Goal: Task Accomplishment & Management: Use online tool/utility

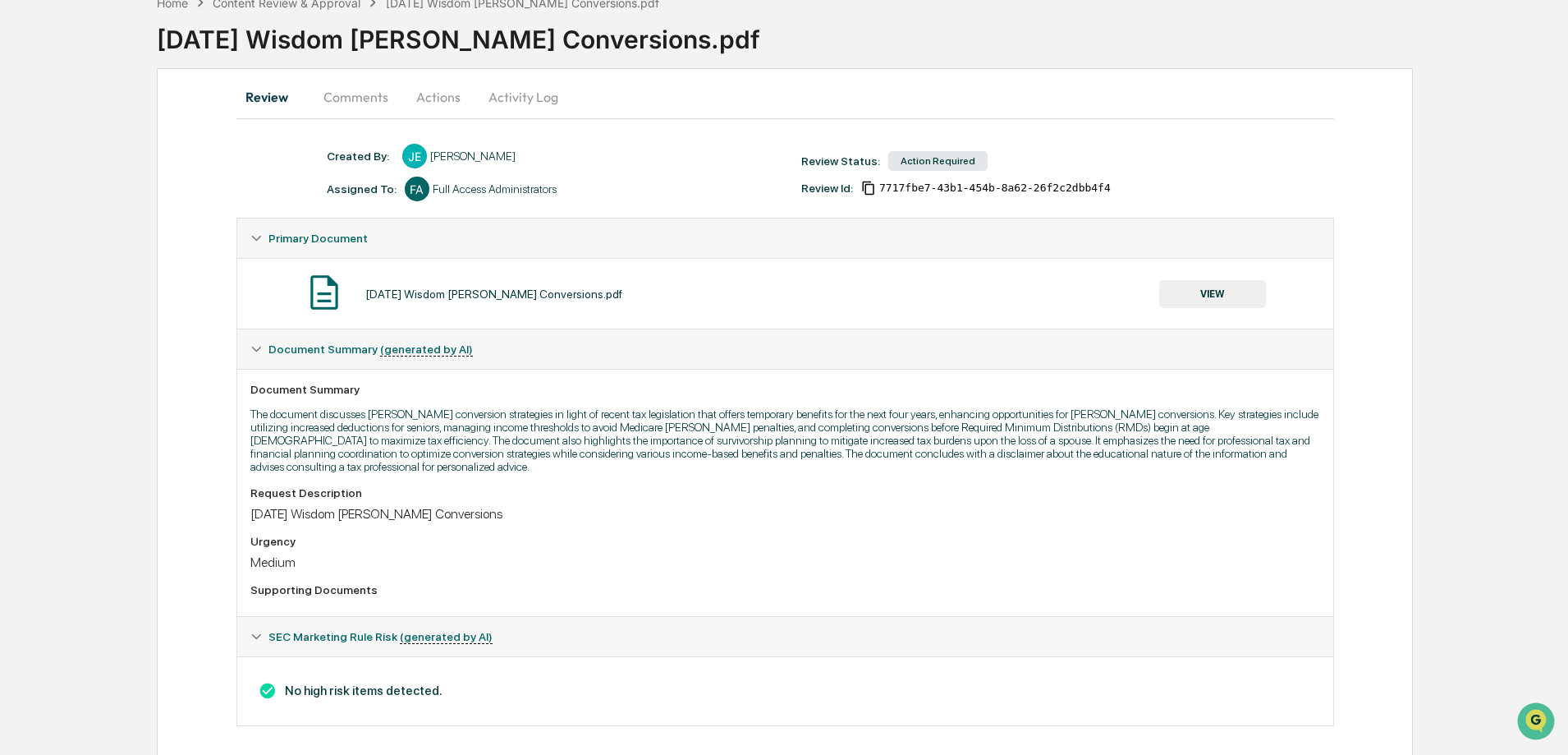
click at [373, 107] on button "Comments" at bounding box center [356, 96] width 91 height 39
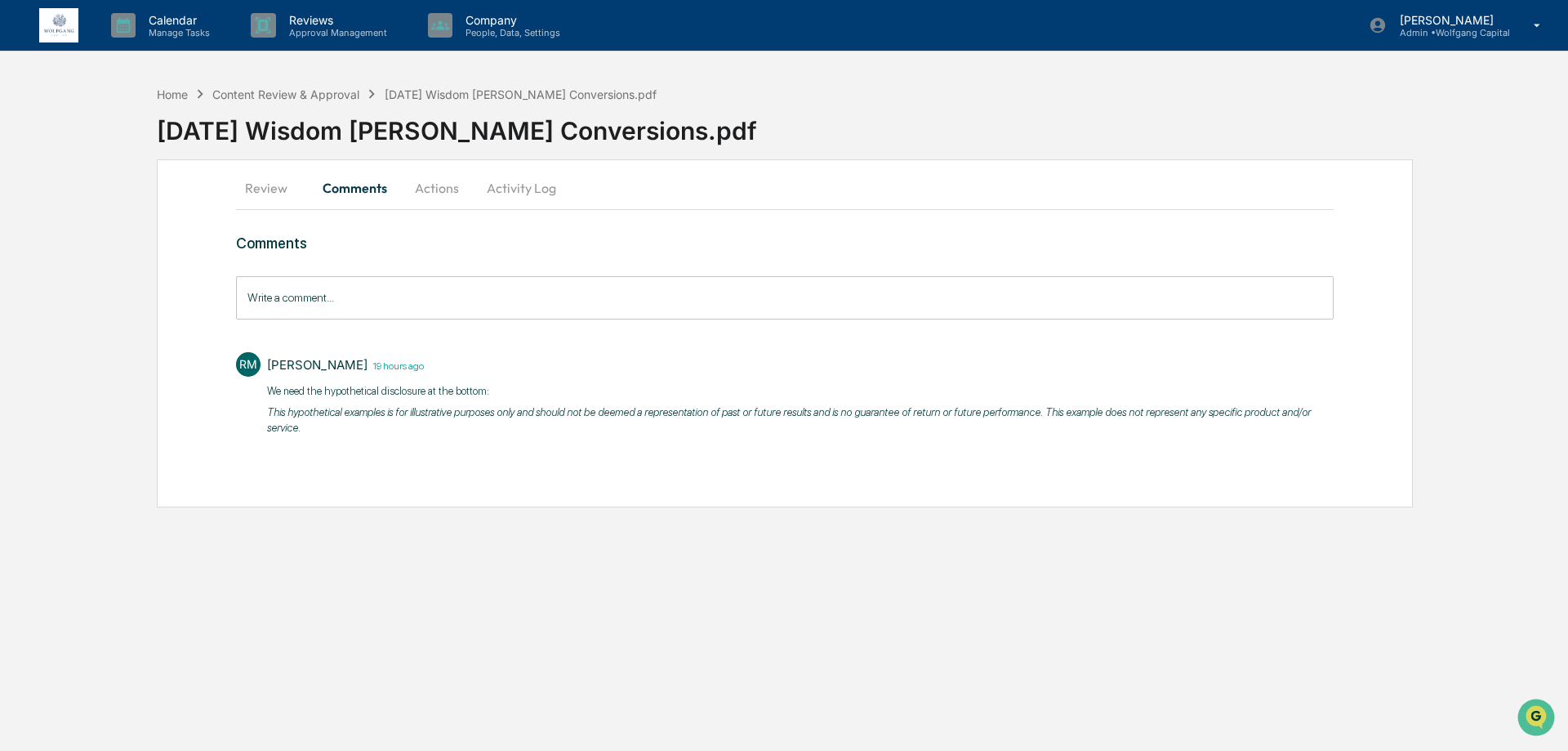
click at [154, 97] on div "Home Content Review & Approval [DATE] Wisdom [PERSON_NAME] Conversions.pdf [DAT…" at bounding box center [784, 292] width 1568 height 430
click at [162, 97] on div "Home" at bounding box center [172, 94] width 31 height 14
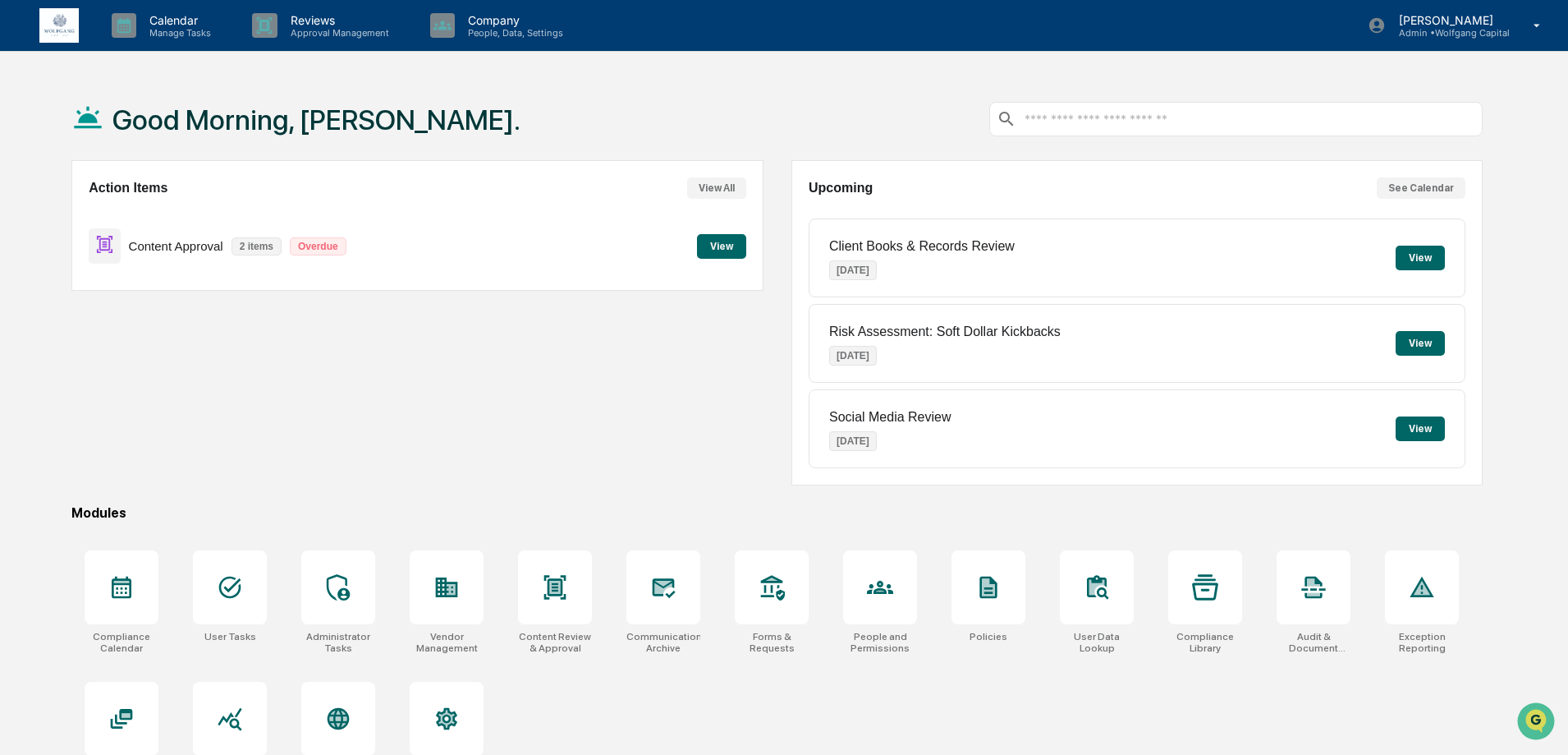
click at [695, 252] on div "Content Approval 2 items Overdue View" at bounding box center [417, 247] width 657 height 55
click at [698, 250] on button "View" at bounding box center [721, 247] width 49 height 25
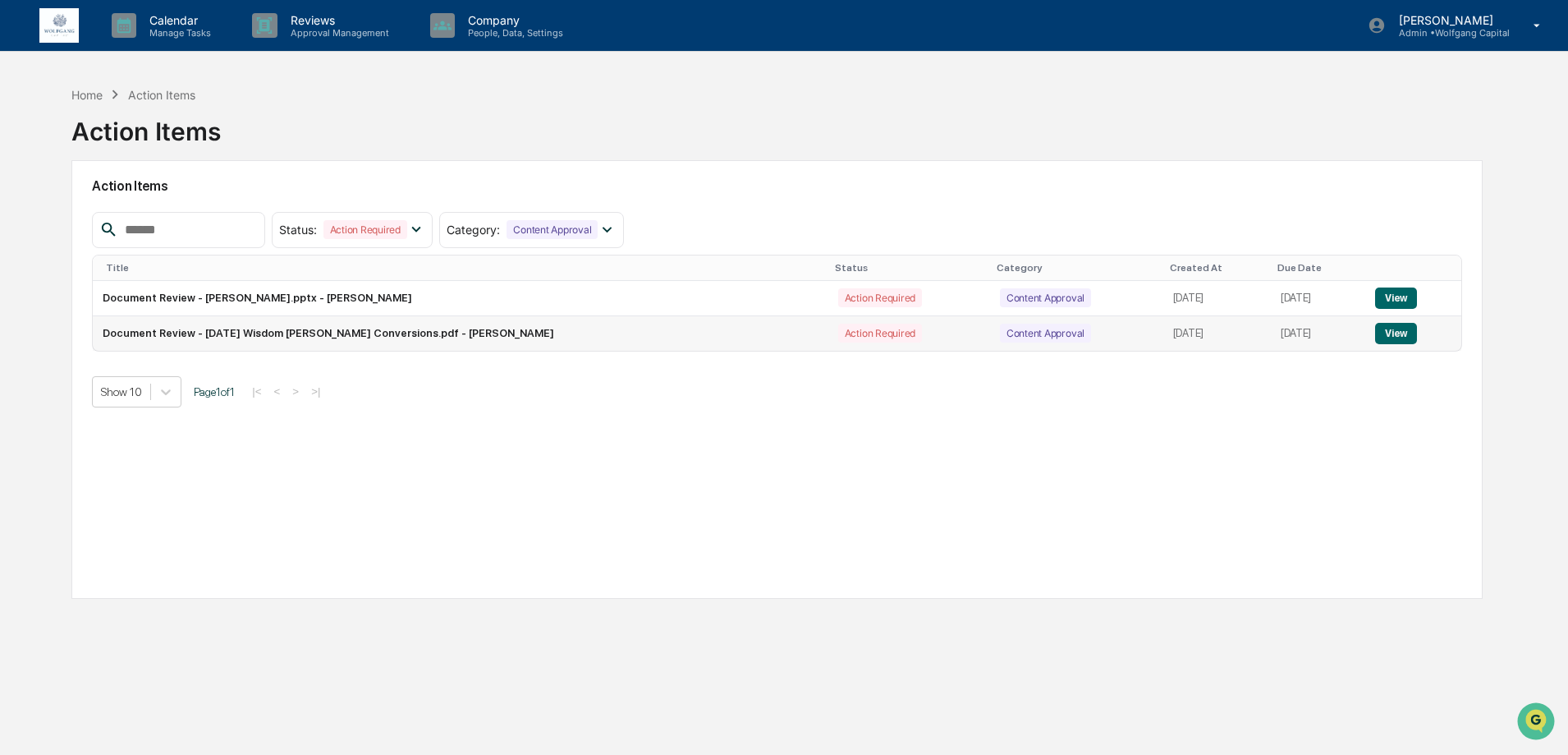
click at [1398, 342] on button "View" at bounding box center [1396, 333] width 42 height 21
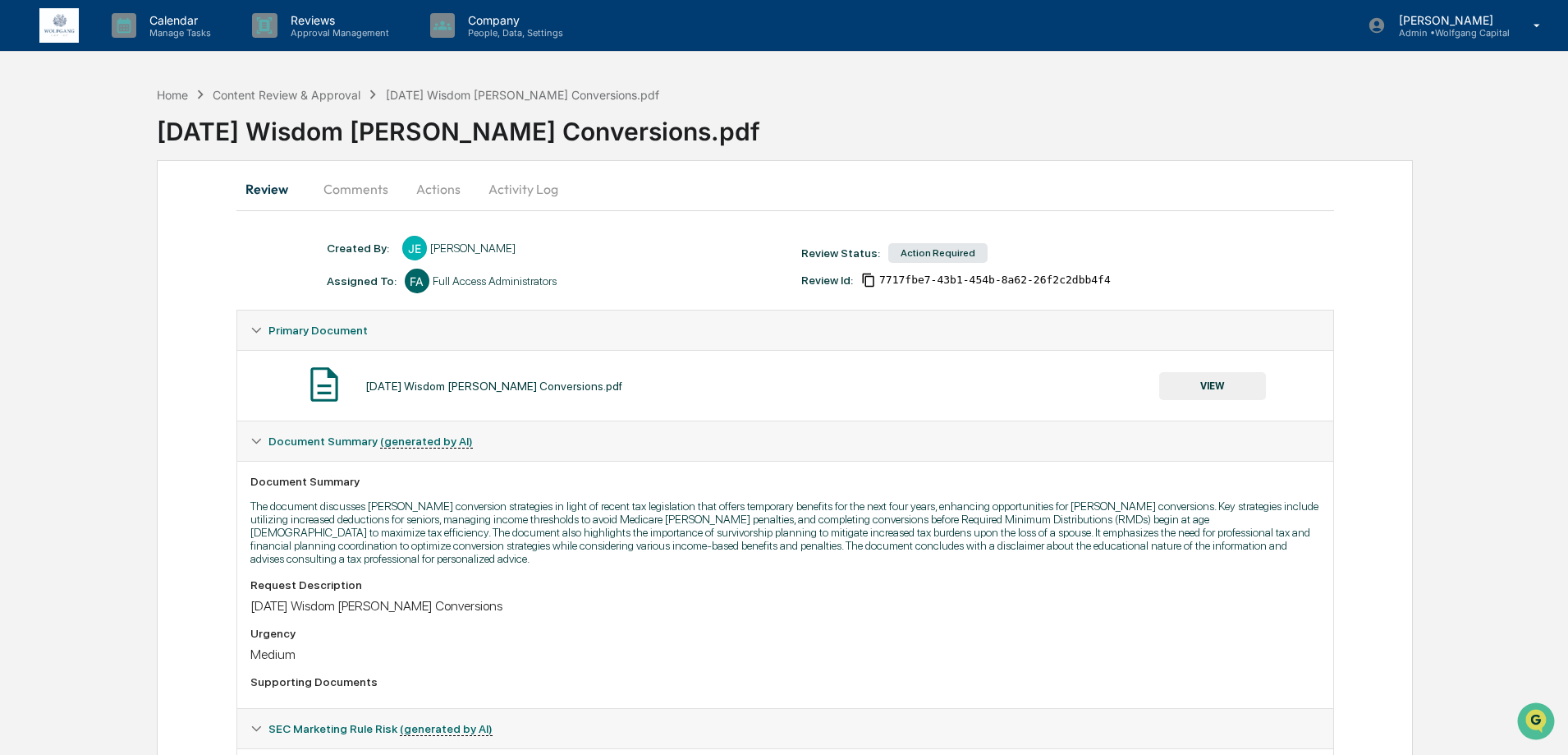
click at [431, 195] on button "Actions" at bounding box center [438, 189] width 74 height 39
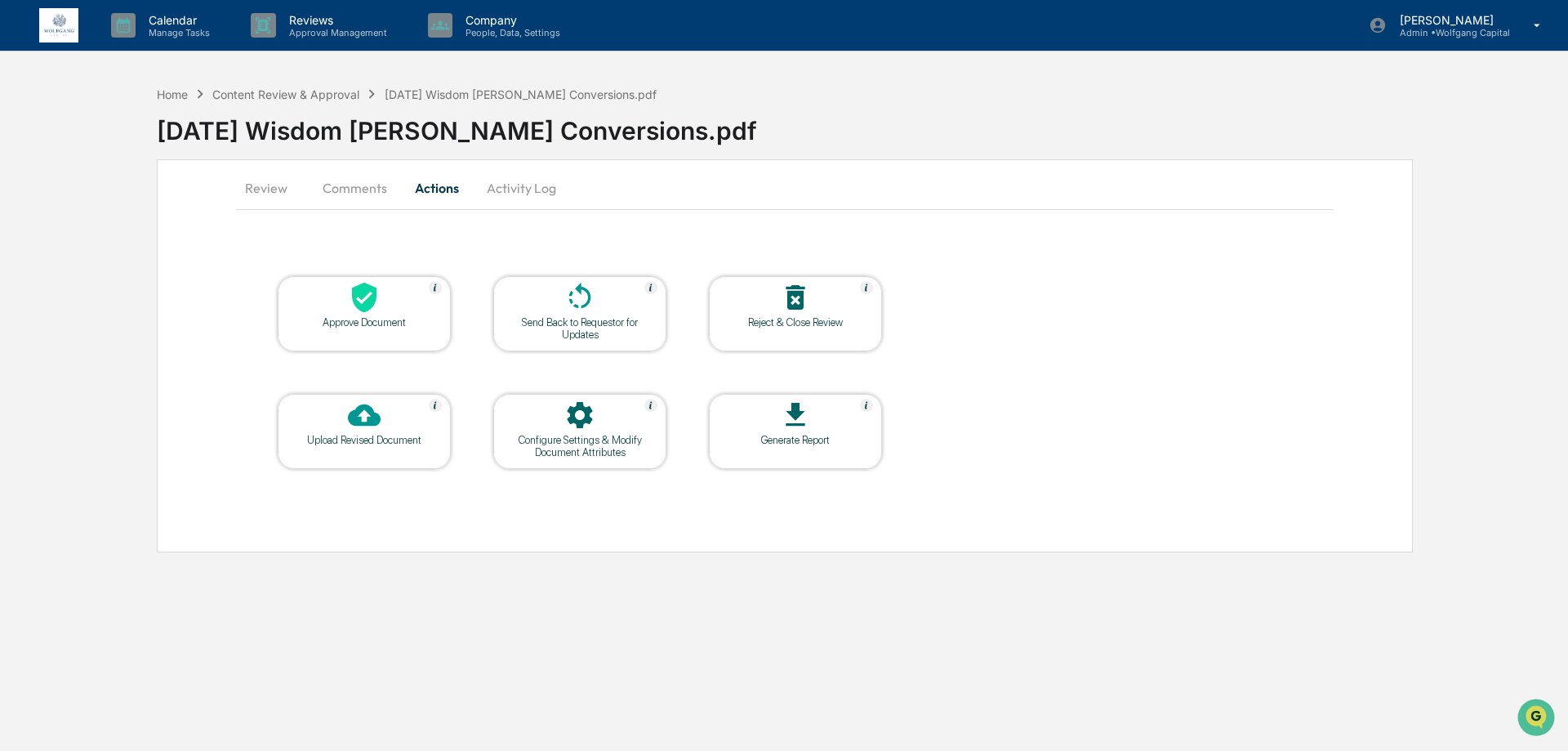
click at [401, 310] on div at bounding box center [364, 299] width 163 height 36
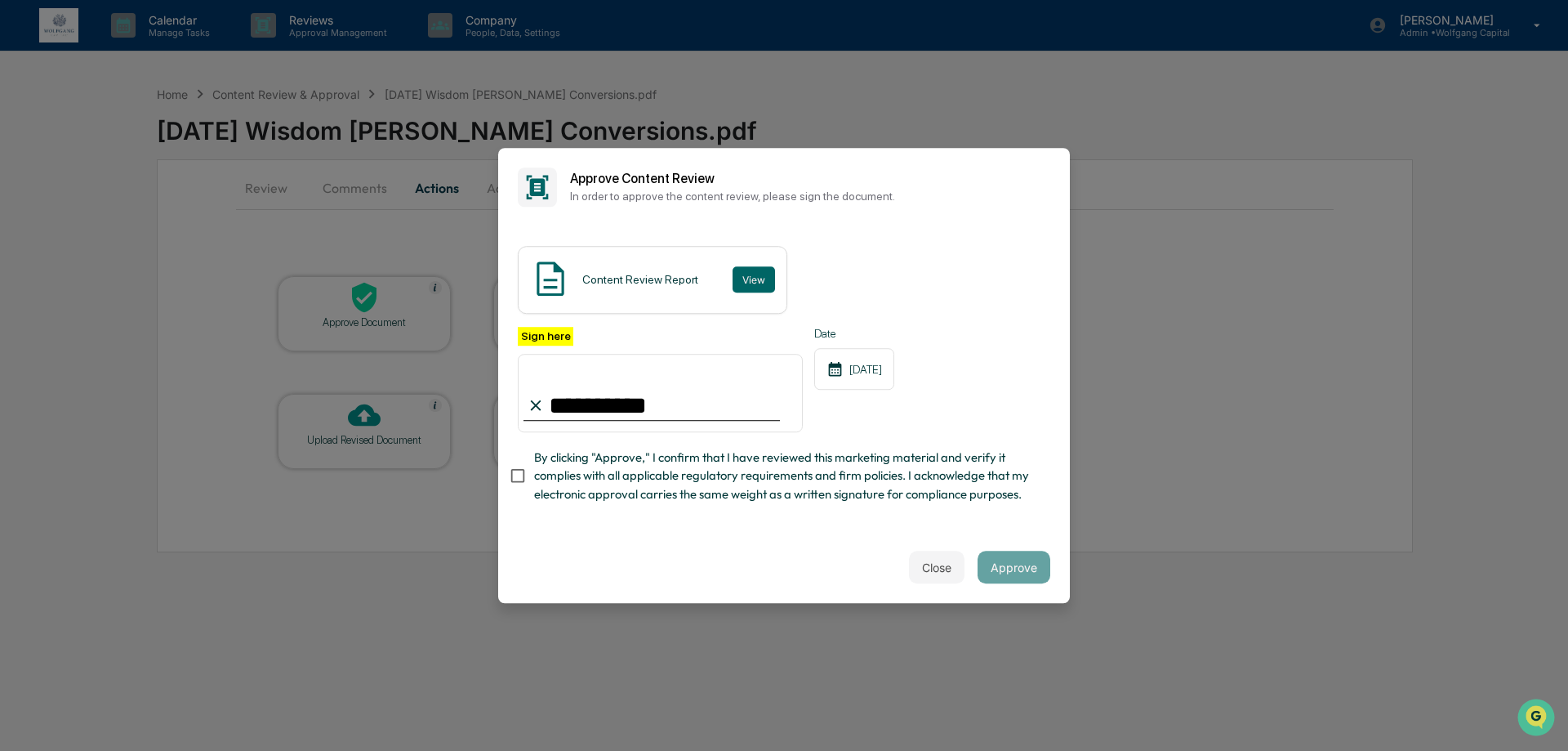
type input "**********"
click at [1000, 579] on button "Approve" at bounding box center [1015, 567] width 73 height 33
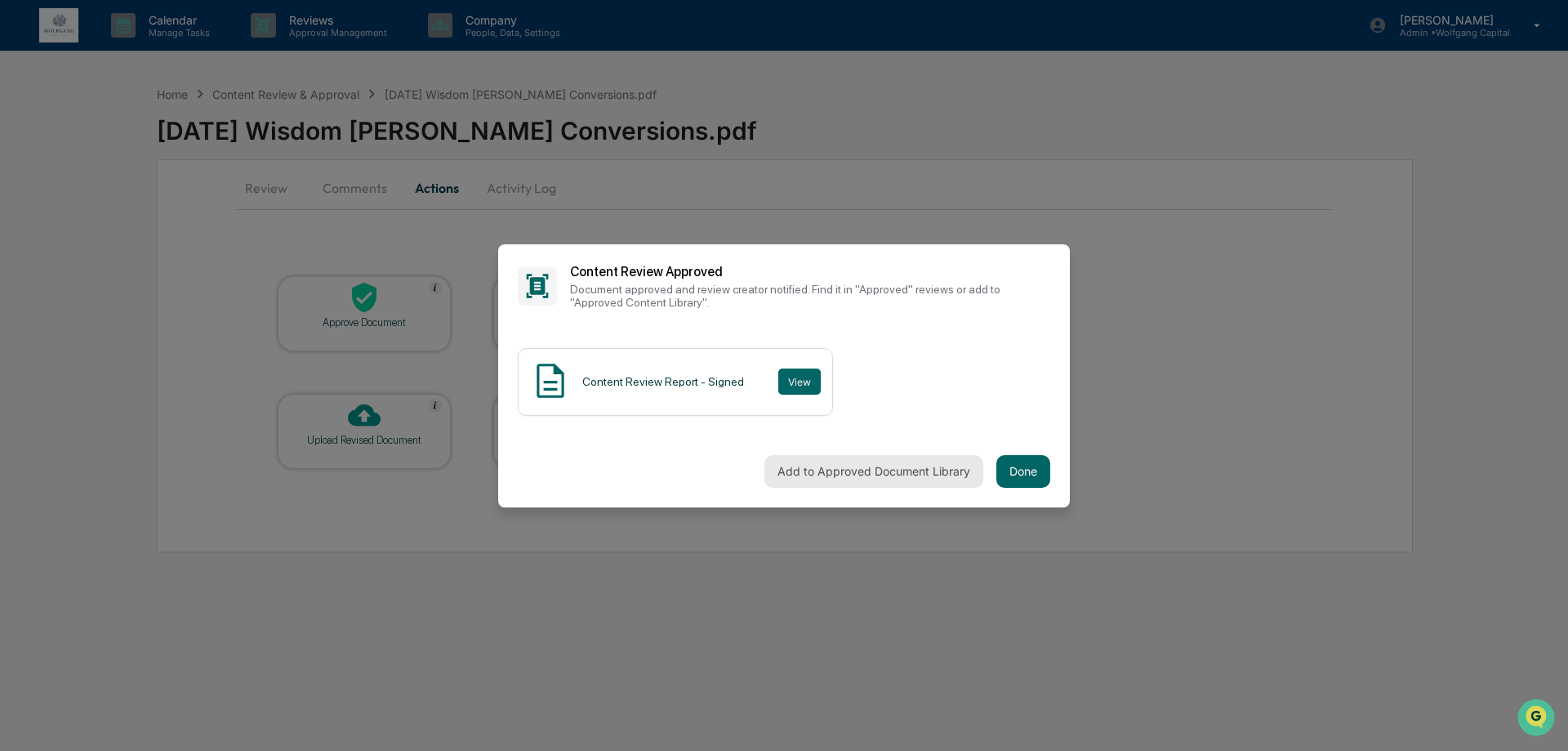
click at [906, 487] on button "Add to Approved Document Library" at bounding box center [874, 471] width 219 height 33
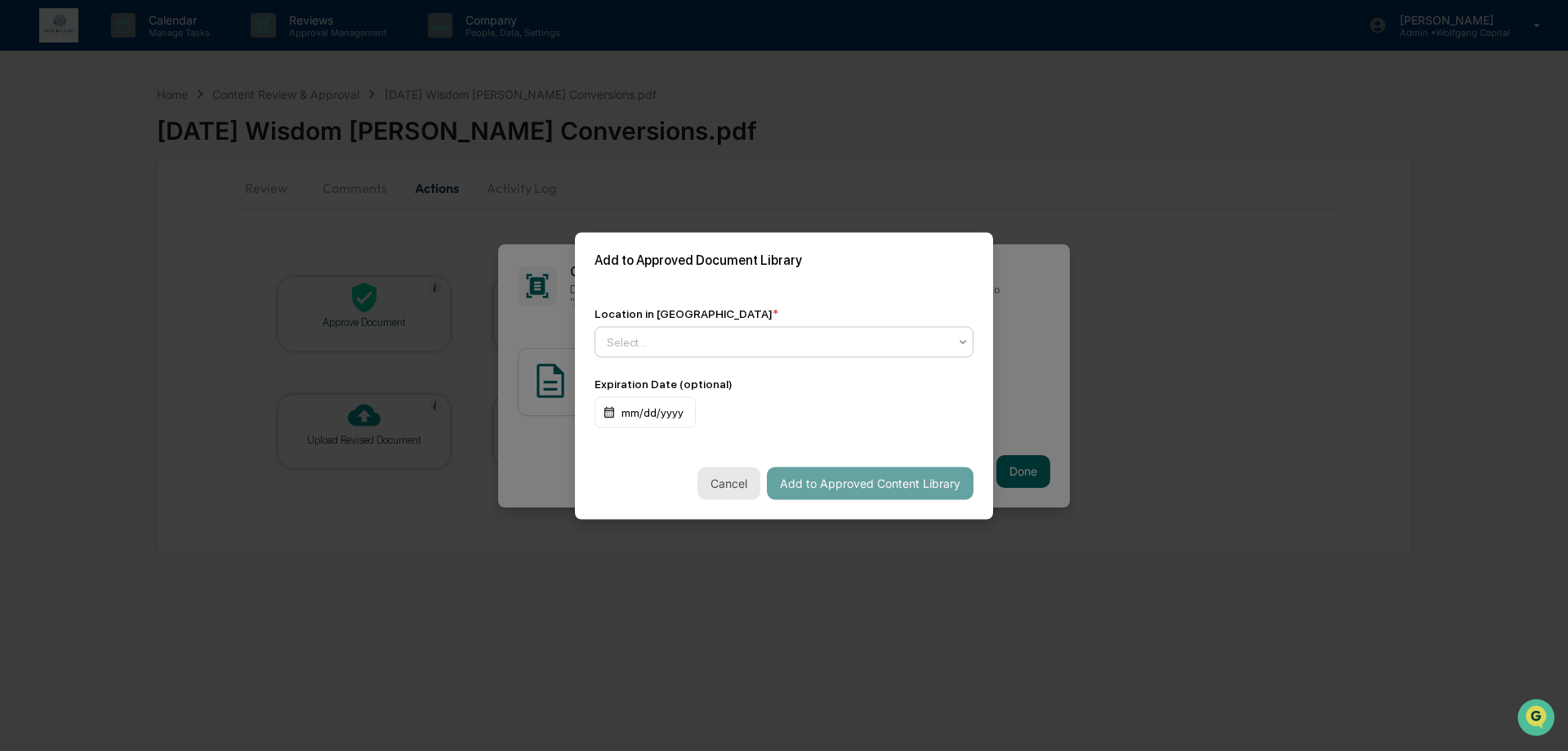
click at [728, 484] on button "Cancel" at bounding box center [728, 483] width 63 height 33
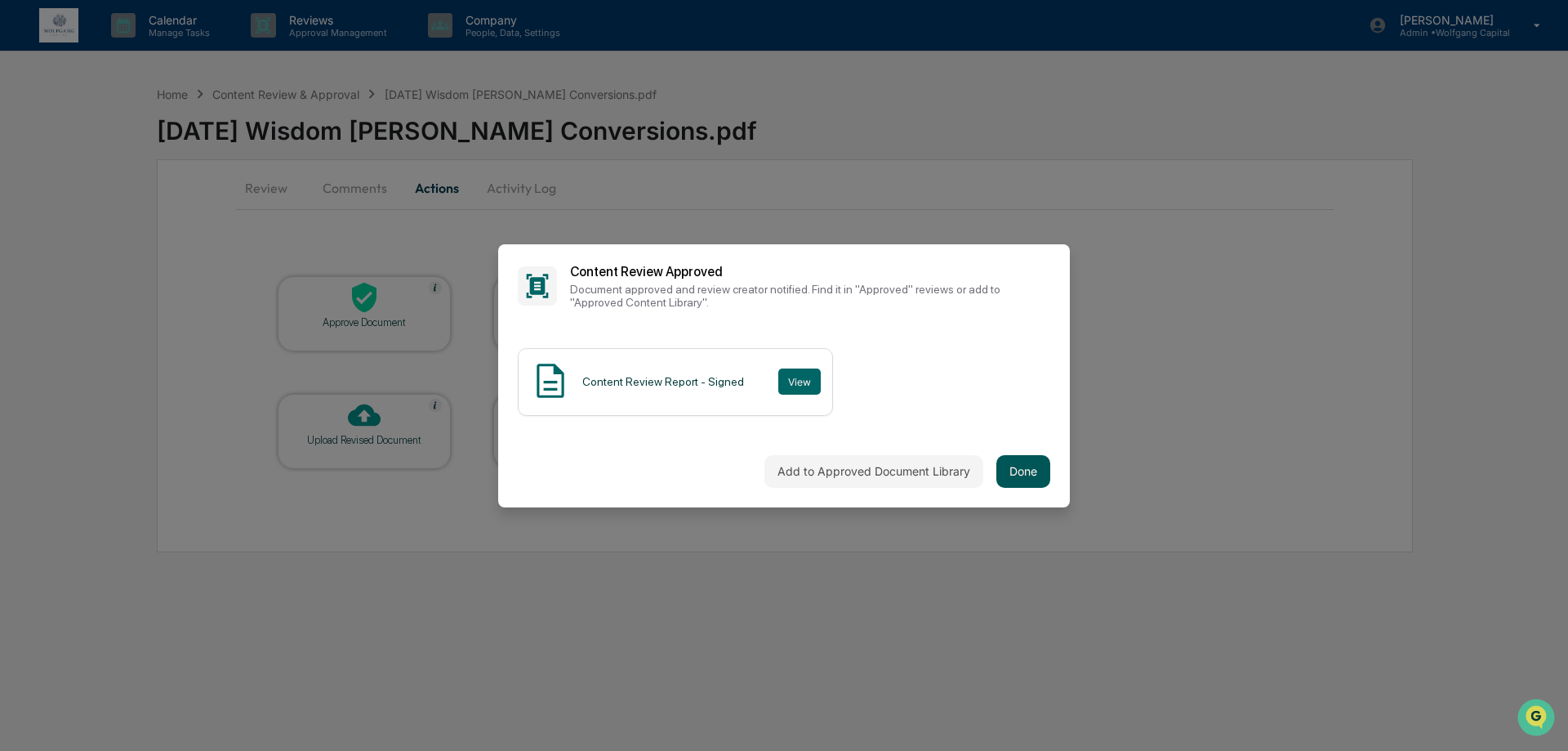
click at [1040, 469] on button "Done" at bounding box center [1023, 471] width 54 height 33
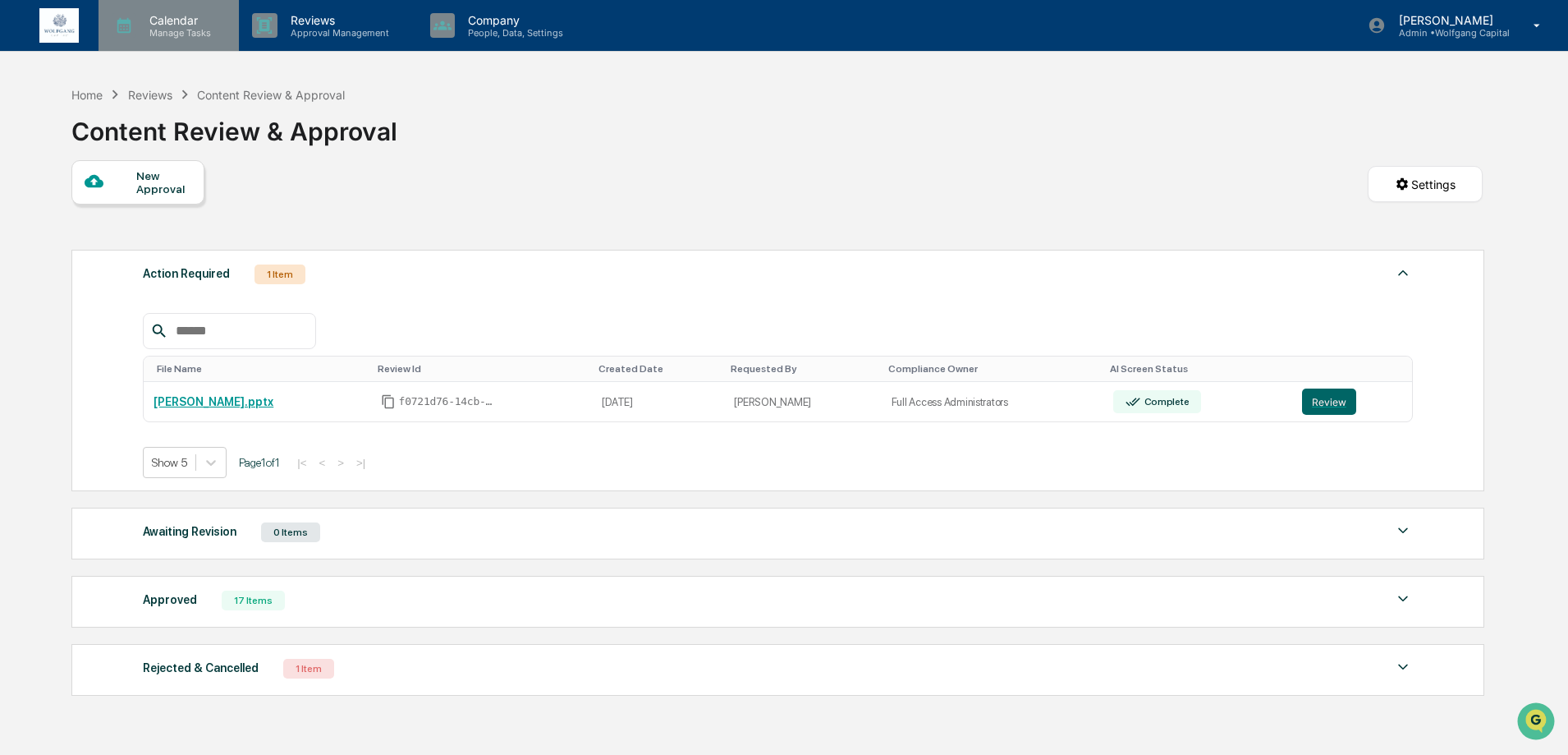
click at [190, 44] on div "Calendar Manage Tasks" at bounding box center [168, 25] width 140 height 51
